Goal: Check status: Check status

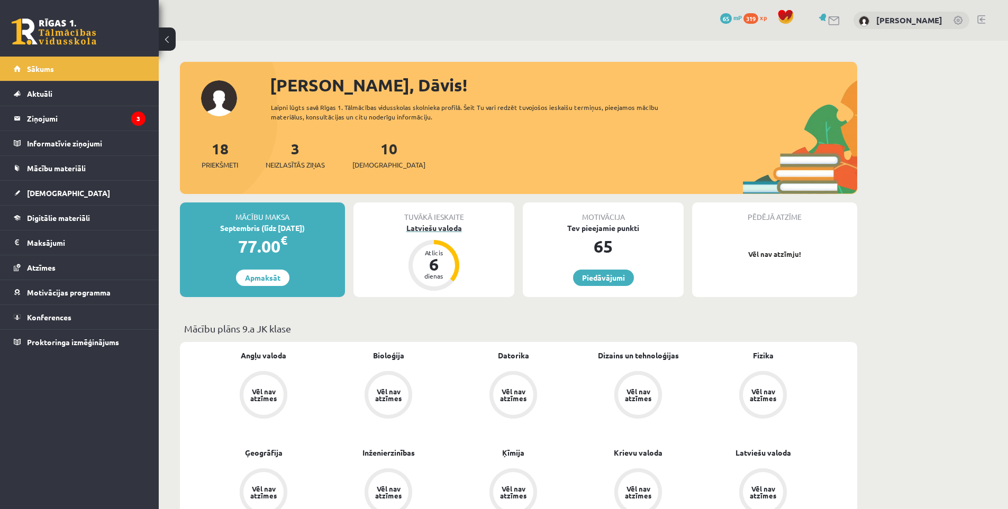
click at [420, 224] on div "Latviešu valoda" at bounding box center [433, 228] width 161 height 11
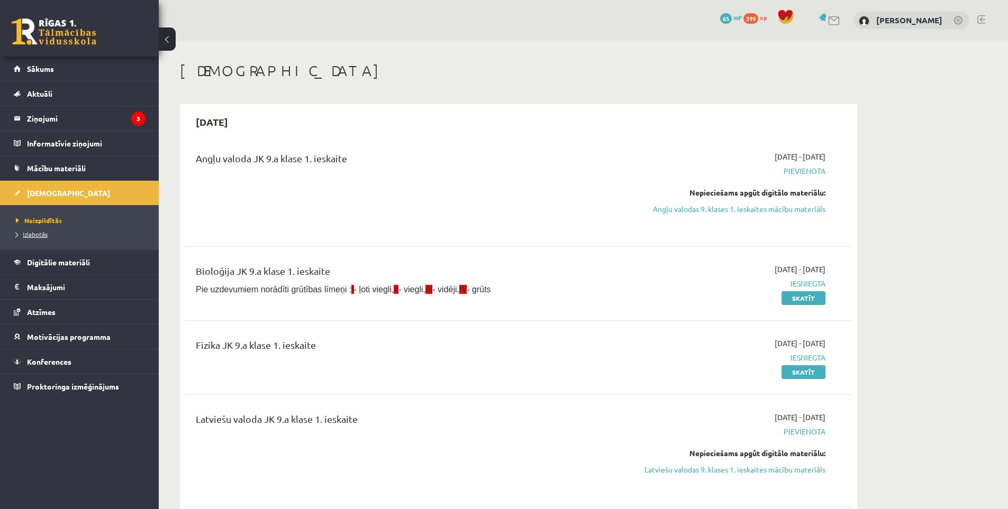
click at [59, 233] on link "Izlabotās" at bounding box center [82, 235] width 132 height 10
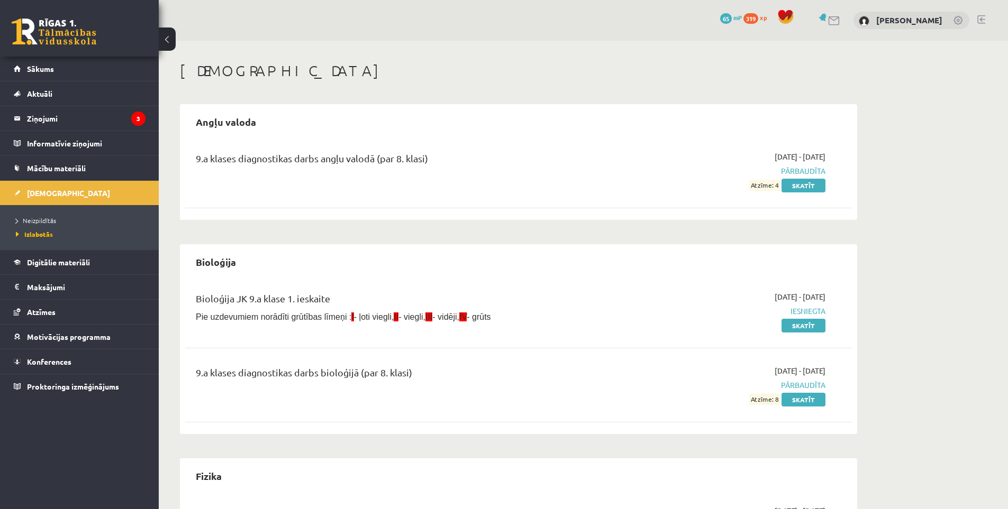
drag, startPoint x: 748, startPoint y: 186, endPoint x: 777, endPoint y: 191, distance: 29.0
click at [781, 187] on div "[DATE] - [DATE] Pārbaudīta Atzīme: 4 Skatīt" at bounding box center [725, 171] width 215 height 40
click at [764, 214] on div "9.a klases diagnostikas darbs angļu valodā (par 8. klasi) [DATE] - [DATE] Pārba…" at bounding box center [518, 178] width 666 height 74
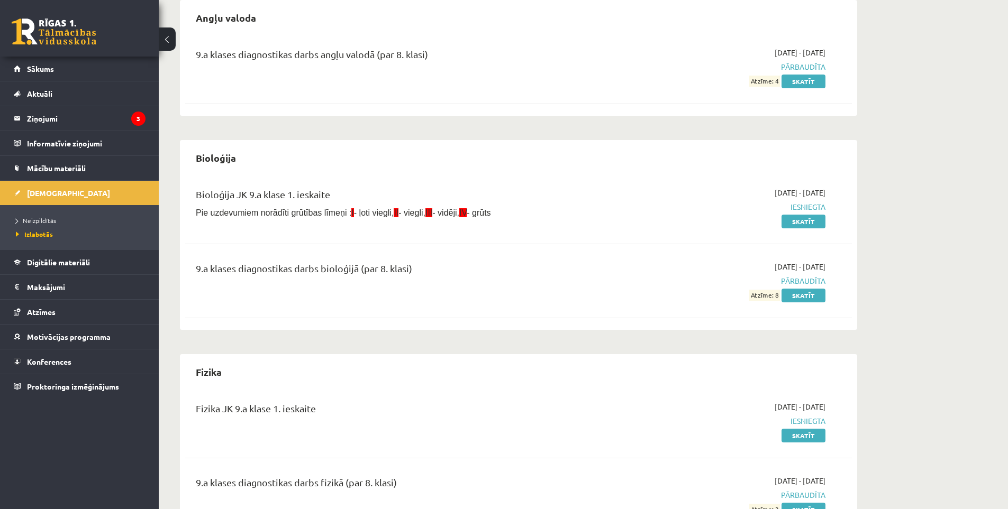
scroll to position [123, 0]
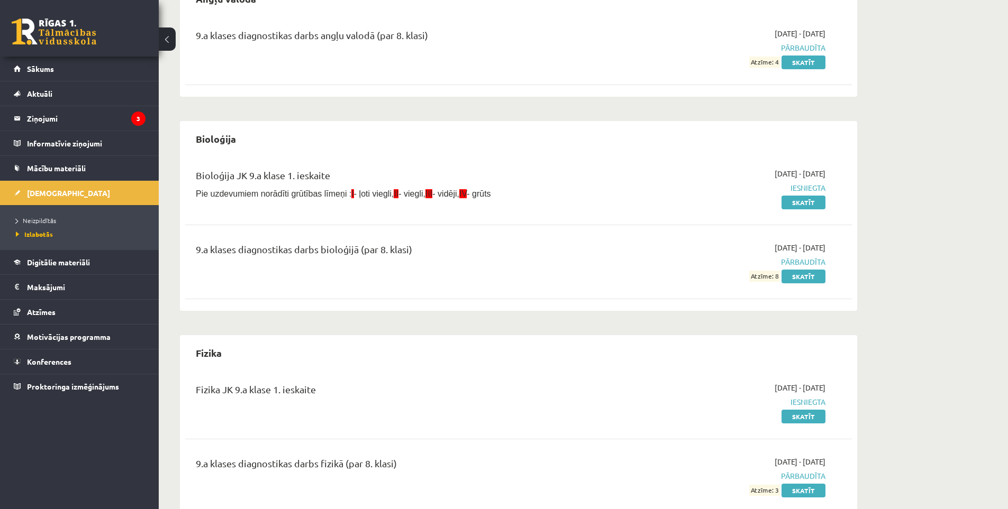
drag, startPoint x: 486, startPoint y: 191, endPoint x: 640, endPoint y: 215, distance: 156.3
click at [625, 214] on div "Bioloģija JK 9.a [PERSON_NAME] 1. [DEMOGRAPHIC_DATA] Pie uzdevumiem norādīti gr…" at bounding box center [518, 188] width 666 height 61
click at [718, 200] on div "[DATE] - [DATE] Iesniegta Skatīt" at bounding box center [725, 188] width 215 height 40
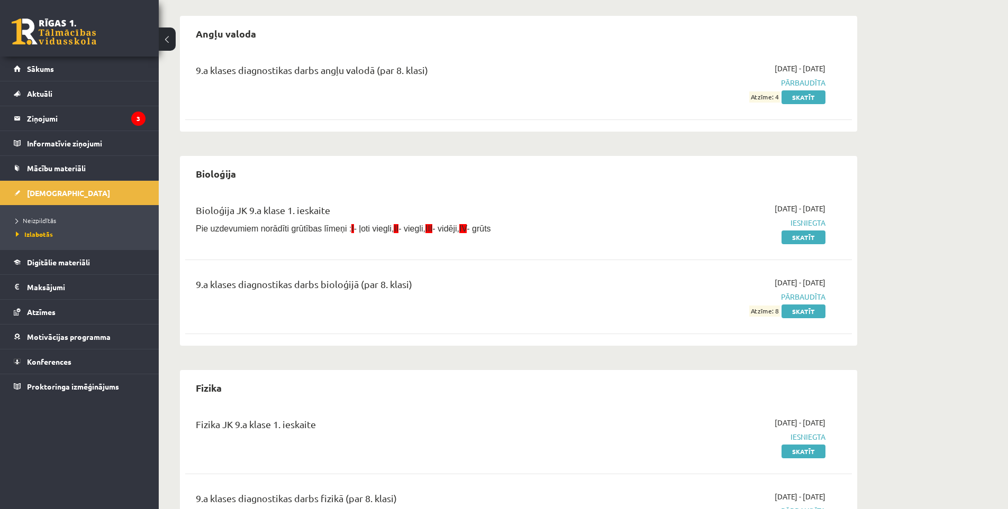
scroll to position [70, 0]
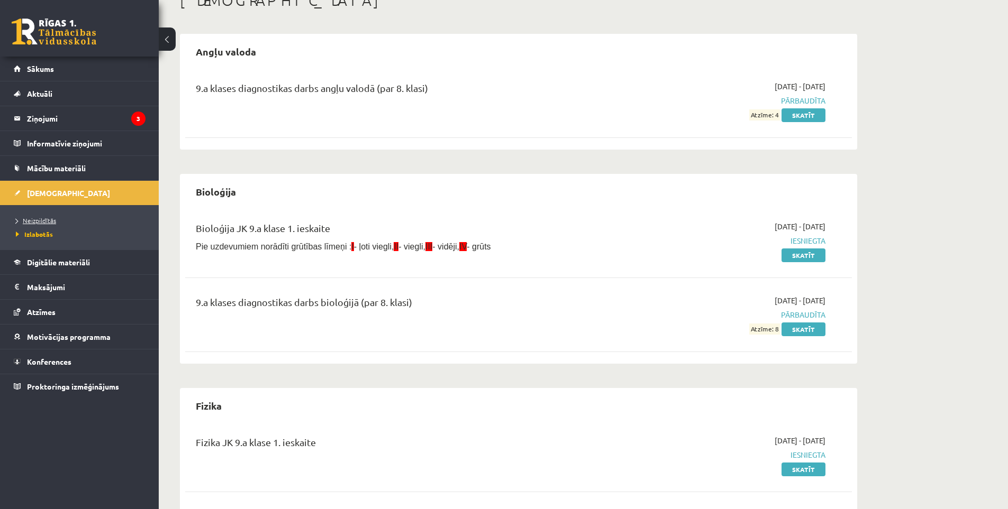
click at [34, 219] on span "Neizpildītās" at bounding box center [36, 220] width 40 height 8
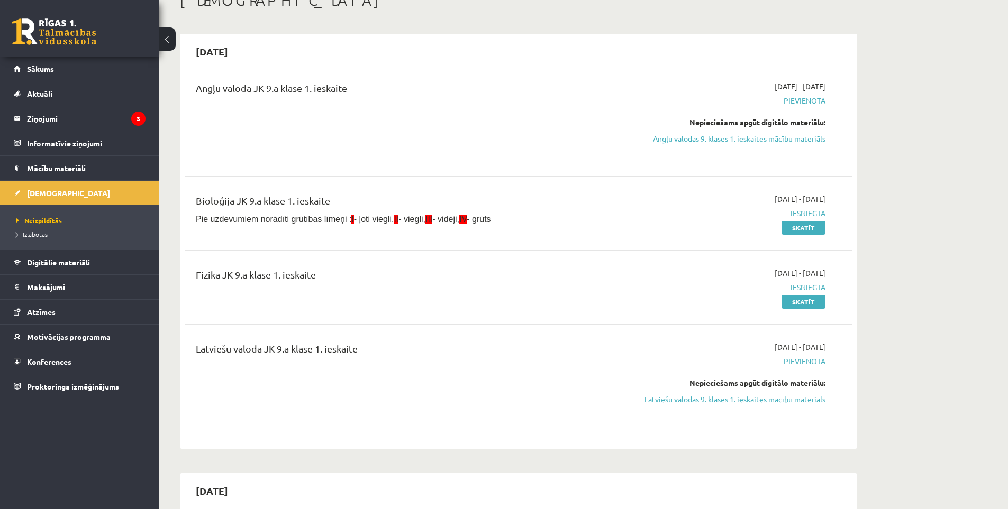
scroll to position [123, 0]
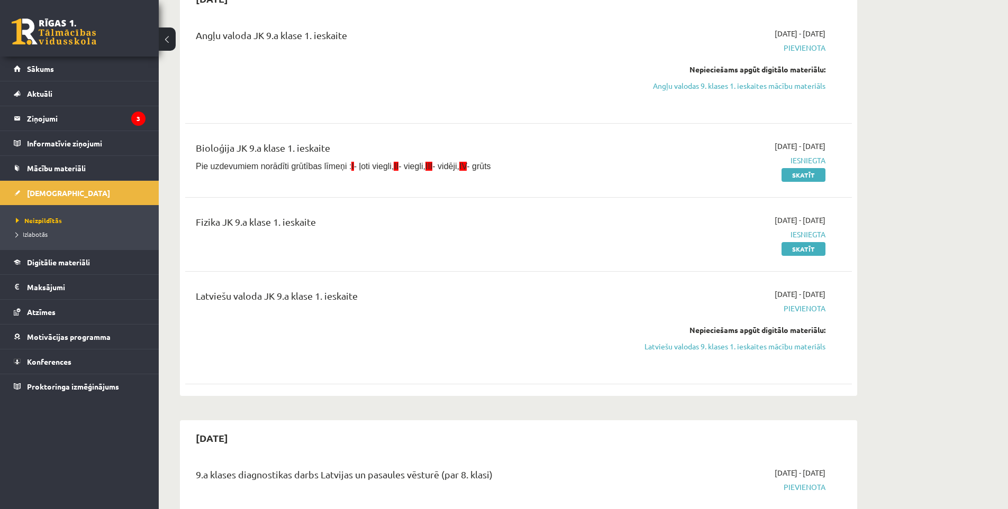
drag, startPoint x: 195, startPoint y: 294, endPoint x: 415, endPoint y: 287, distance: 220.1
click at [415, 287] on div "Latviešu valoda JK 9.a [PERSON_NAME] 1. [DEMOGRAPHIC_DATA] [DATE] - [DATE] [GEO…" at bounding box center [518, 327] width 666 height 99
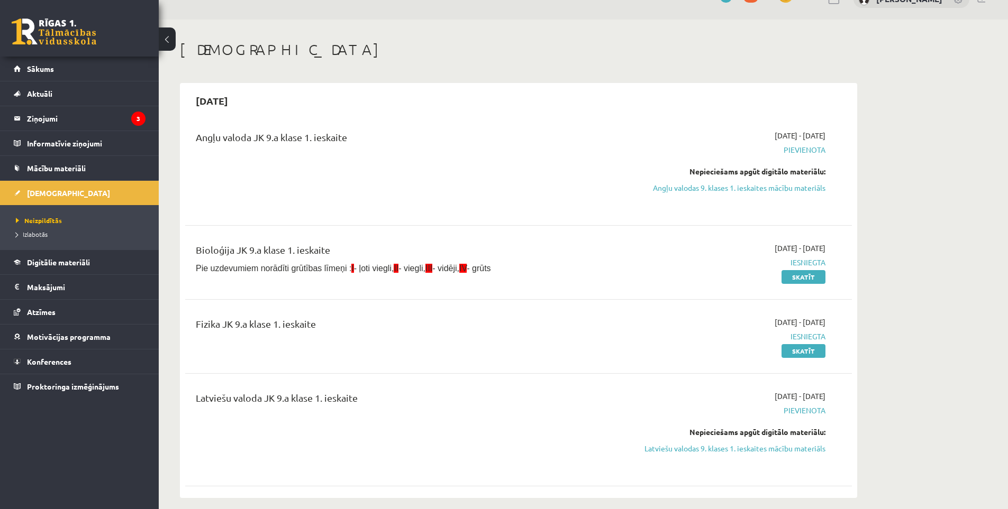
scroll to position [0, 0]
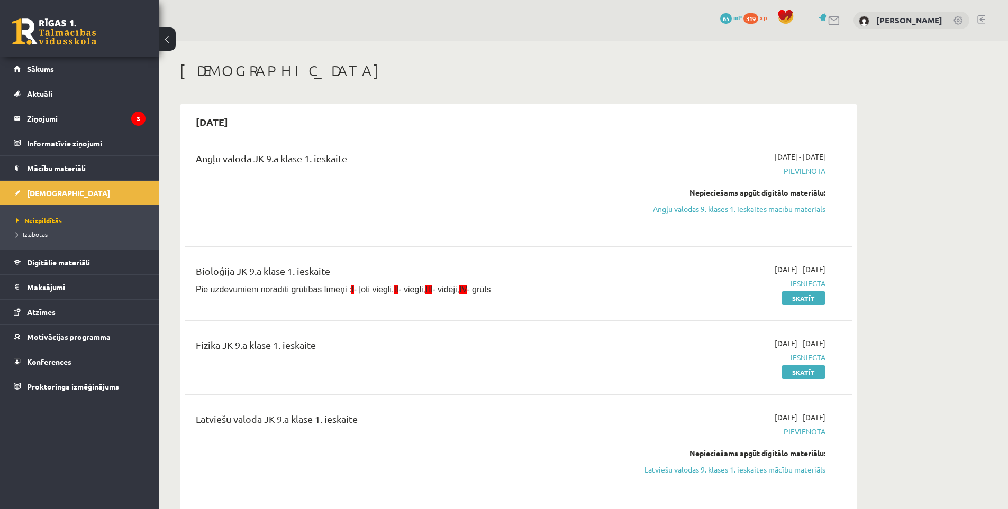
drag, startPoint x: 817, startPoint y: 416, endPoint x: 829, endPoint y: 414, distance: 12.3
click at [829, 414] on div "[DATE] - [DATE] [GEOGRAPHIC_DATA] Nepieciešams apgūt digitālo materiālu: Latvie…" at bounding box center [725, 451] width 215 height 78
drag, startPoint x: 830, startPoint y: 414, endPoint x: 845, endPoint y: 411, distance: 15.7
click at [830, 414] on div "[DATE] - [DATE] [GEOGRAPHIC_DATA] Nepieciešams apgūt digitālo materiālu: Latvie…" at bounding box center [725, 451] width 215 height 78
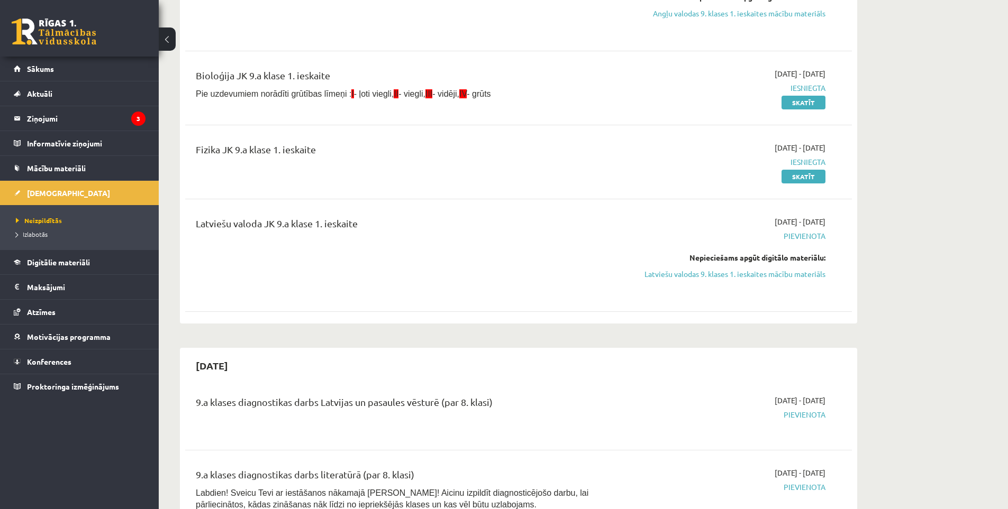
scroll to position [212, 0]
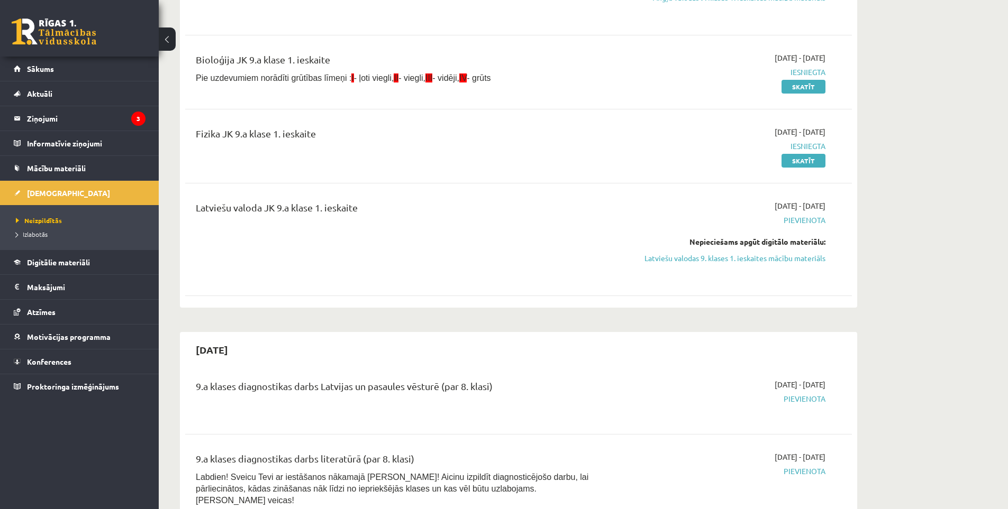
drag, startPoint x: 826, startPoint y: 384, endPoint x: 814, endPoint y: 383, distance: 11.6
click at [814, 383] on div "[DATE] - [DATE] [GEOGRAPHIC_DATA]" at bounding box center [725, 398] width 215 height 38
click at [838, 382] on div "9.a klases diagnostikas darbs Latvijas un pasaules vēsturē (par 8. klasi) [DATE…" at bounding box center [518, 398] width 645 height 38
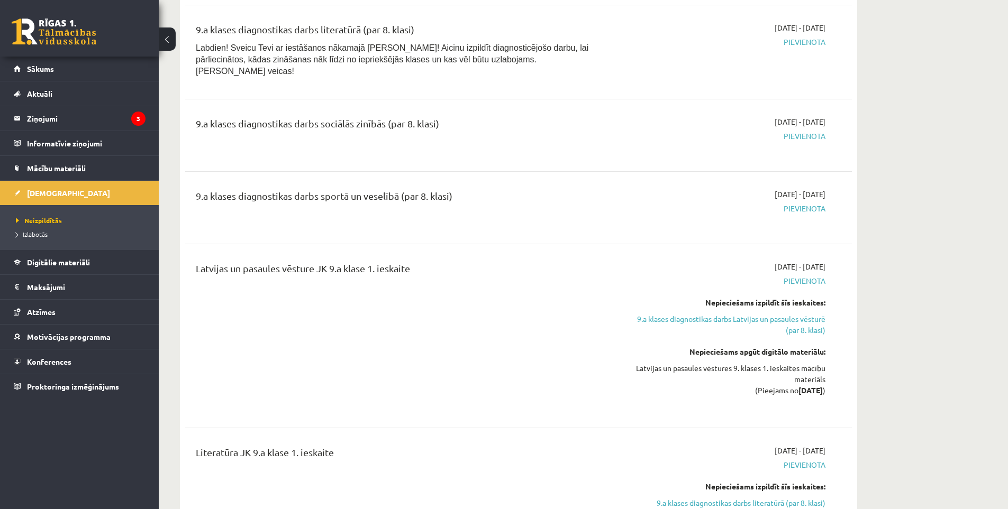
scroll to position [0, 0]
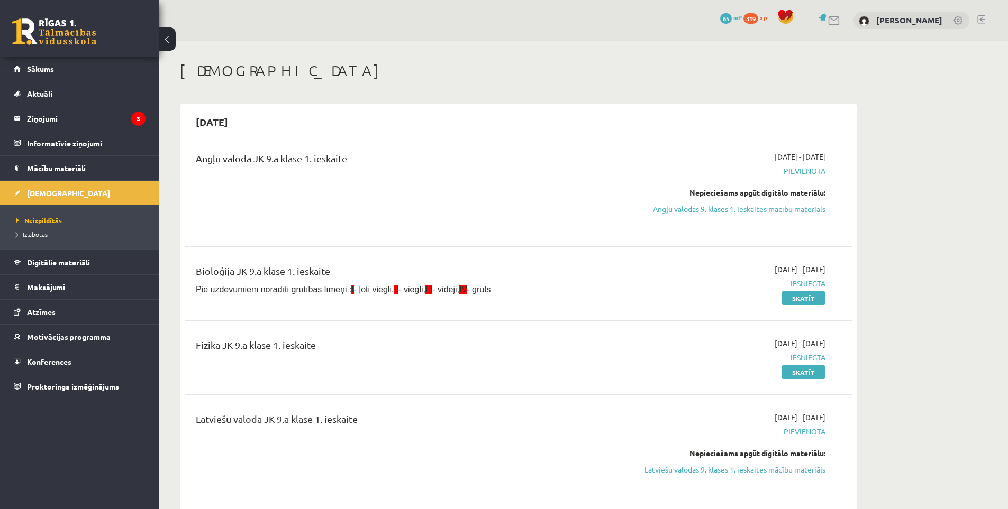
drag, startPoint x: 576, startPoint y: 336, endPoint x: 553, endPoint y: 216, distance: 122.4
